Goal: Information Seeking & Learning: Find specific page/section

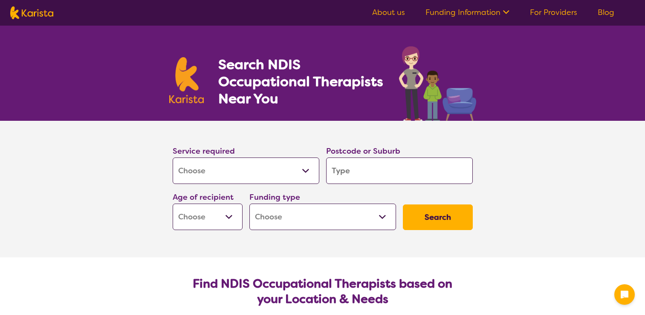
select select "[MEDICAL_DATA]"
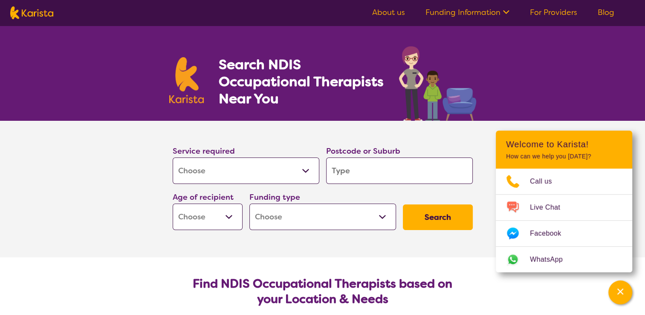
click at [274, 170] on select "Allied Health Assistant Assessment ([MEDICAL_DATA] or [MEDICAL_DATA]) Behaviour…" at bounding box center [246, 170] width 147 height 26
click at [173, 157] on select "Allied Health Assistant Assessment ([MEDICAL_DATA] or [MEDICAL_DATA]) Behaviour…" at bounding box center [246, 170] width 147 height 26
click at [344, 177] on input "search" at bounding box center [399, 170] width 147 height 26
type input "2"
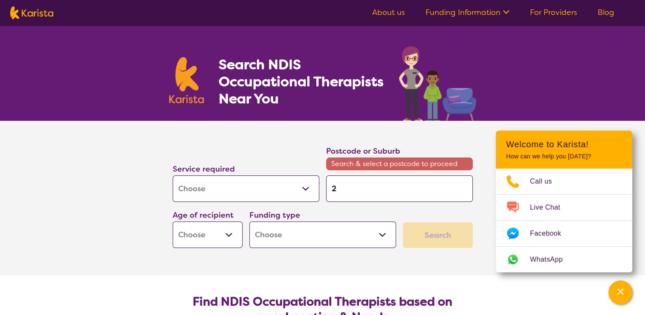
type input "27"
type input "274"
type input "2747"
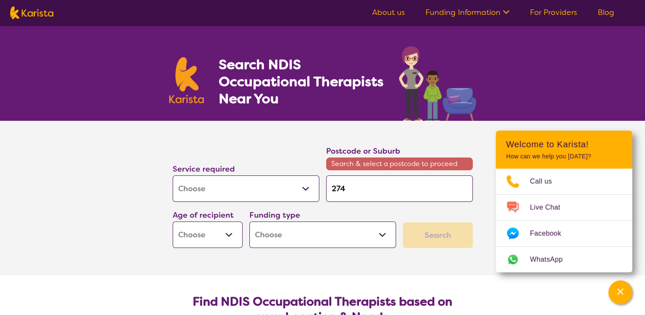
type input "2747"
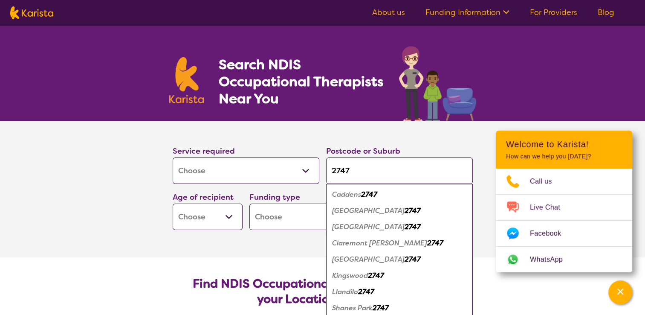
type input "2747"
click at [379, 257] on em "[GEOGRAPHIC_DATA]" at bounding box center [368, 258] width 72 height 9
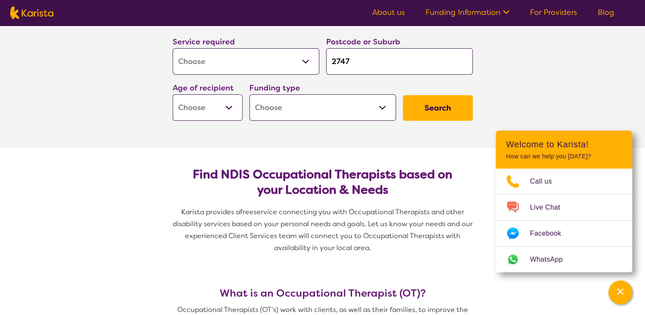
scroll to position [128, 0]
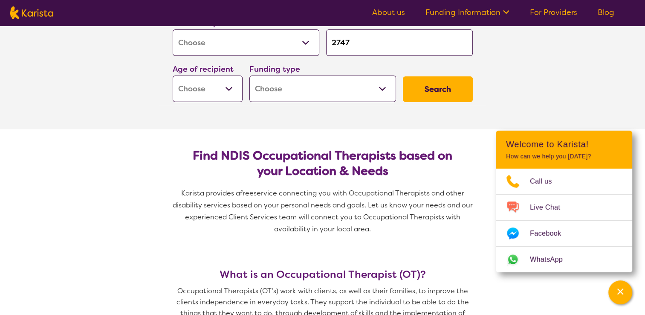
click at [222, 90] on select "Early Childhood - 0 to 9 Child - 10 to 11 Adolescent - 12 to 17 Adult - 18 to 6…" at bounding box center [208, 88] width 70 height 26
select select "EC"
click at [173, 75] on select "Early Childhood - 0 to 9 Child - 10 to 11 Adolescent - 12 to 17 Adult - 18 to 6…" at bounding box center [208, 88] width 70 height 26
select select "EC"
click at [351, 84] on select "Home Care Package (HCP) National Disability Insurance Scheme (NDIS) I don't know" at bounding box center [322, 88] width 147 height 26
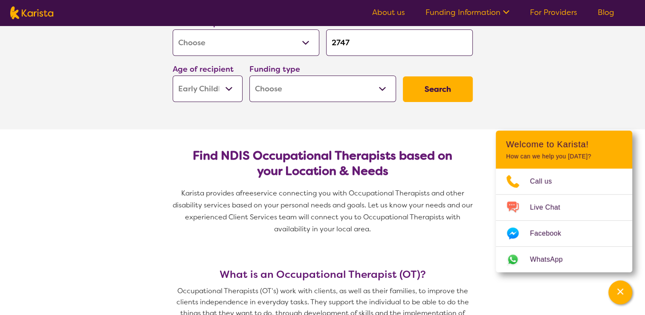
select select "i-don-t-know"
click at [249, 75] on select "Home Care Package (HCP) National Disability Insurance Scheme (NDIS) I don't know" at bounding box center [322, 88] width 147 height 26
select select "i-don-t-know"
click at [426, 97] on button "Search" at bounding box center [438, 89] width 70 height 26
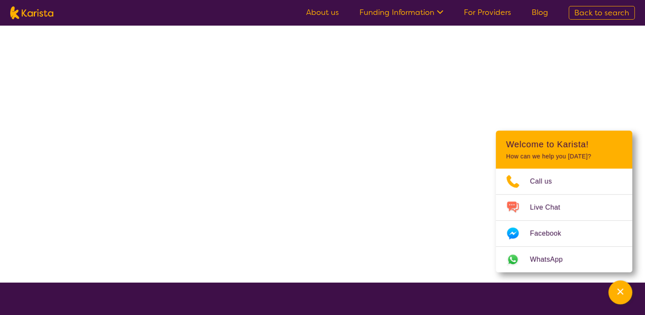
select select "[MEDICAL_DATA]"
select select "EC"
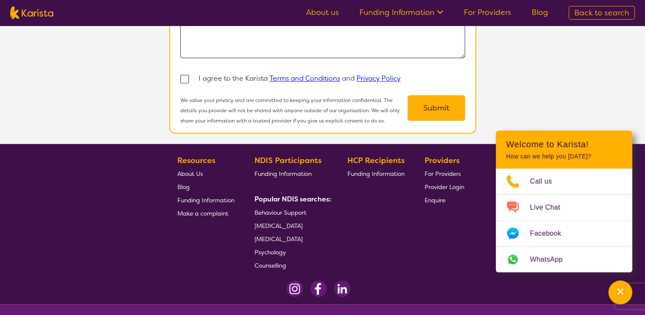
scroll to position [949, 0]
